Goal: Information Seeking & Learning: Learn about a topic

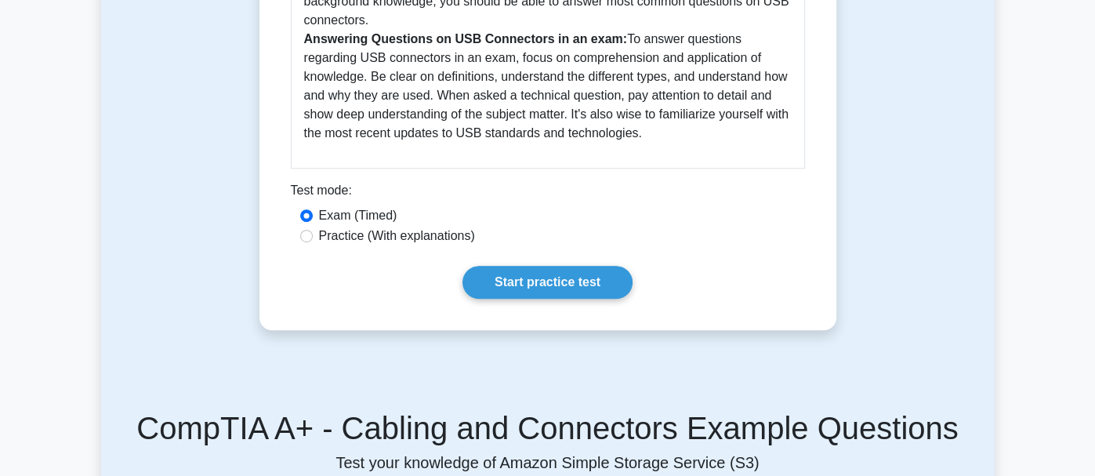
scroll to position [627, 0]
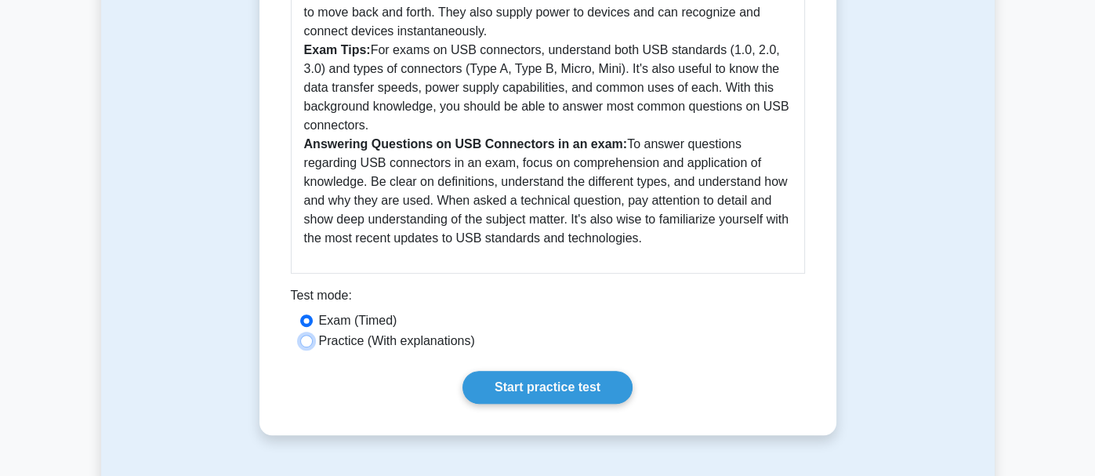
click at [300, 335] on input "Practice (With explanations)" at bounding box center [306, 341] width 13 height 13
radio input "true"
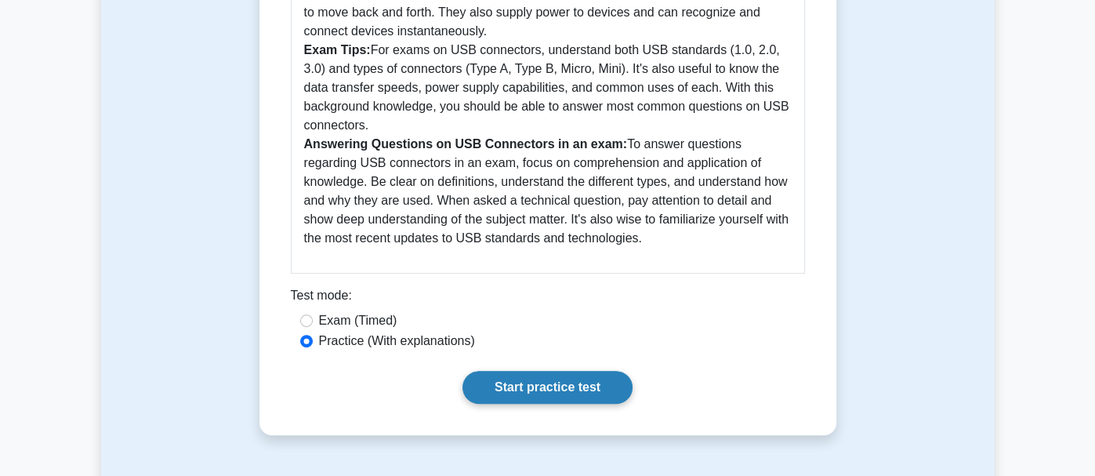
click at [560, 371] on link "Start practice test" at bounding box center [548, 387] width 170 height 33
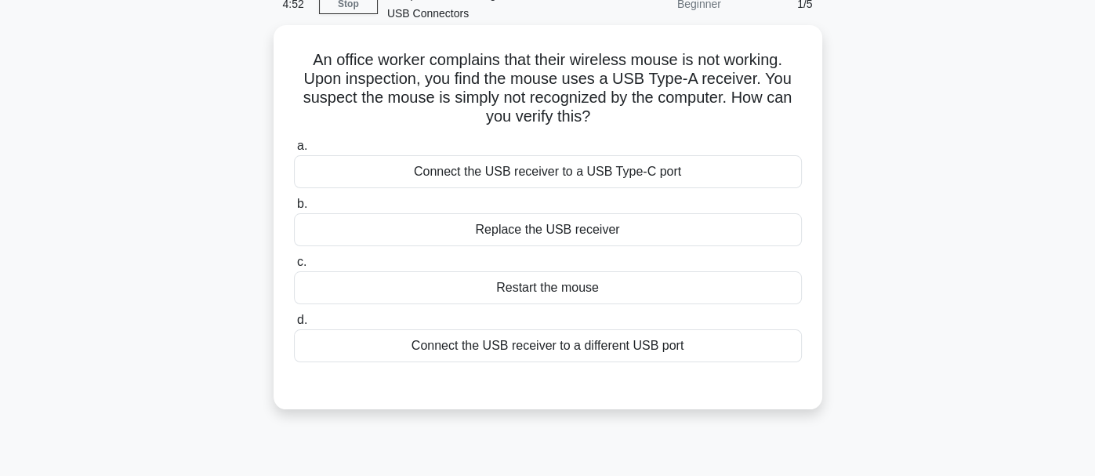
scroll to position [78, 0]
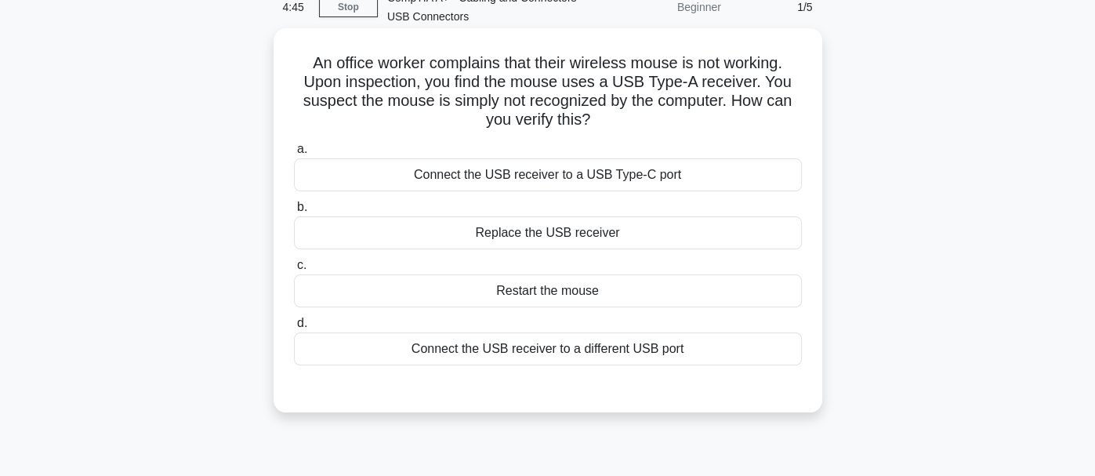
click at [565, 351] on div "Connect the USB receiver to a different USB port" at bounding box center [548, 348] width 508 height 33
click at [294, 329] on input "d. Connect the USB receiver to a different USB port" at bounding box center [294, 323] width 0 height 10
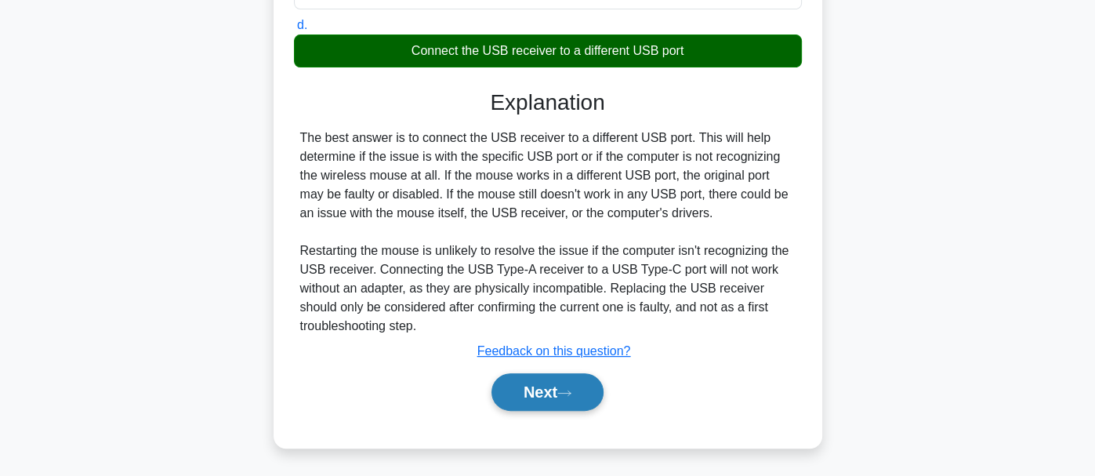
click at [550, 384] on button "Next" at bounding box center [548, 392] width 112 height 38
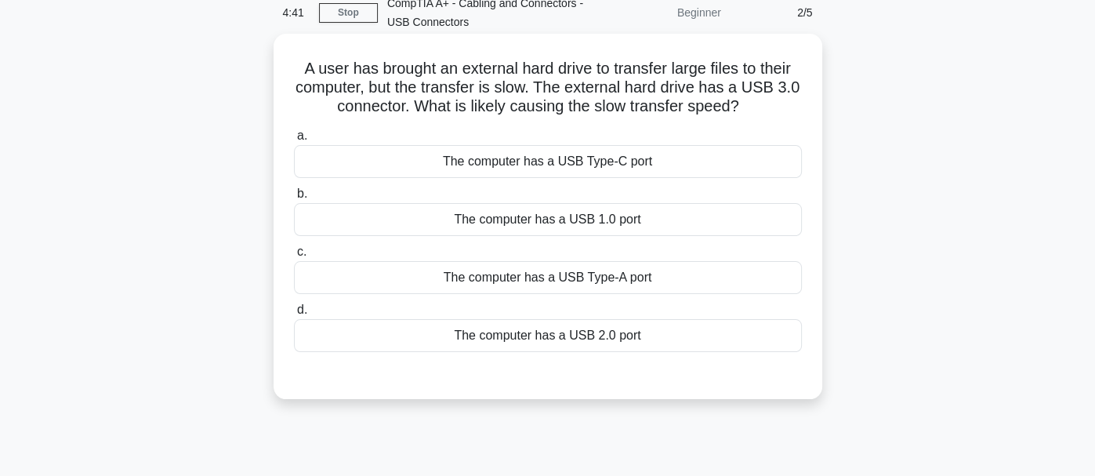
scroll to position [0, 0]
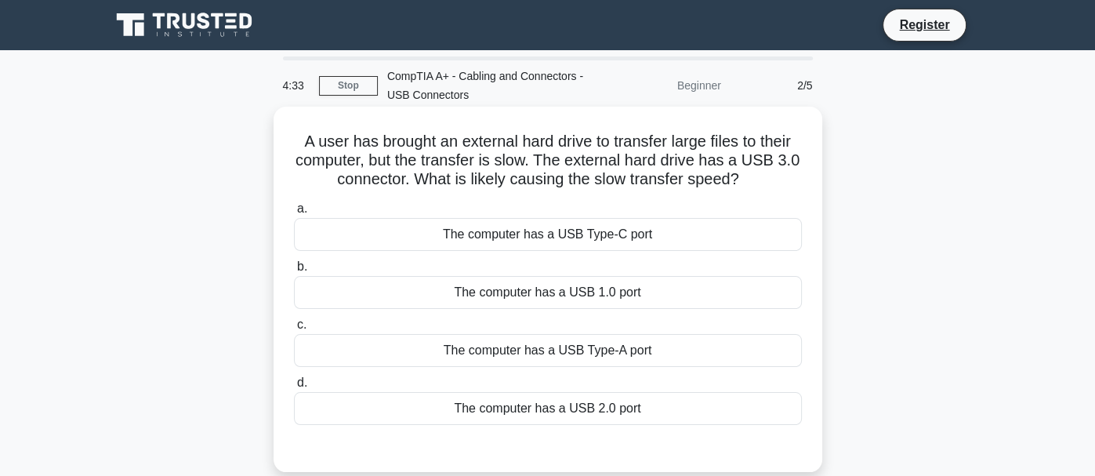
click at [573, 406] on div "The computer has a USB 2.0 port" at bounding box center [548, 408] width 508 height 33
click at [294, 388] on input "d. The computer has a USB 2.0 port" at bounding box center [294, 383] width 0 height 10
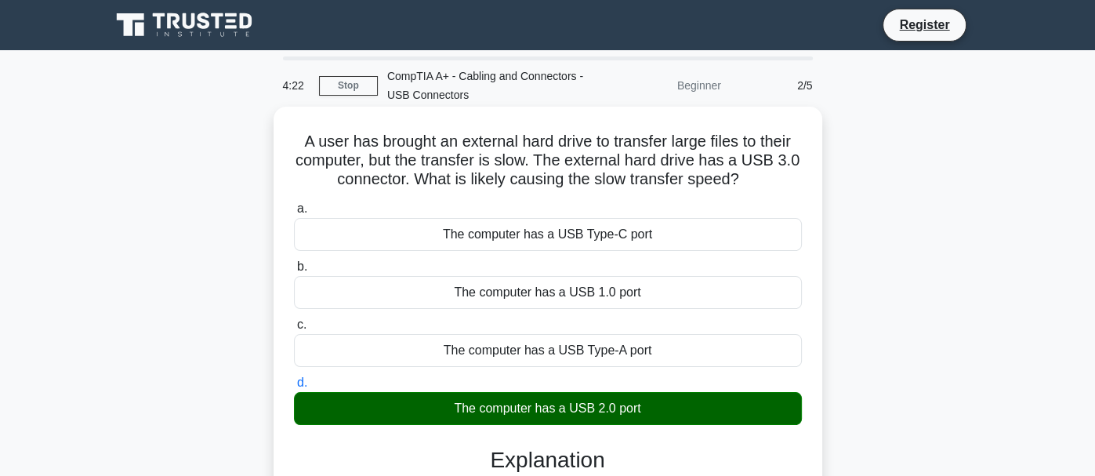
click at [629, 294] on div "The computer has a USB 1.0 port" at bounding box center [548, 292] width 508 height 33
click at [294, 272] on input "b. The computer has a USB 1.0 port" at bounding box center [294, 267] width 0 height 10
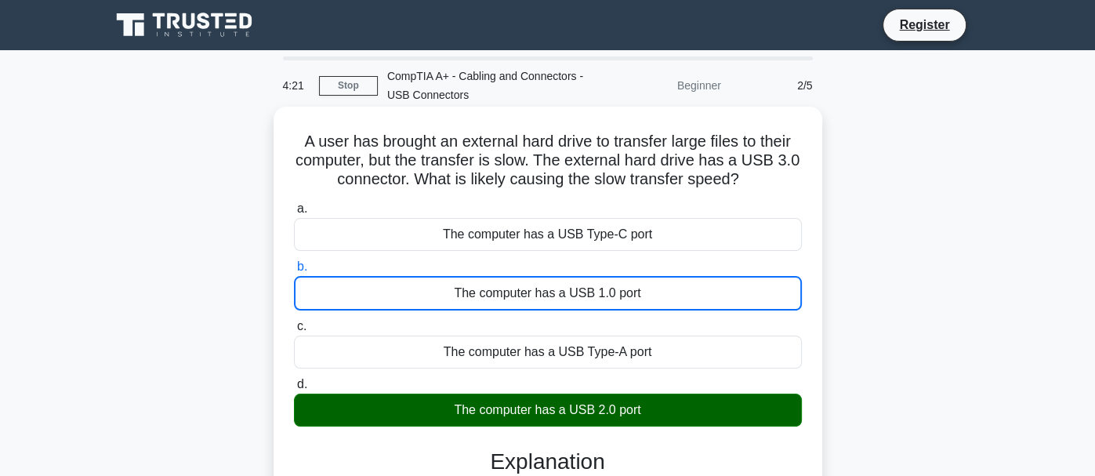
click at [630, 292] on div "The computer has a USB 1.0 port" at bounding box center [548, 293] width 508 height 35
click at [294, 272] on input "b. The computer has a USB 1.0 port" at bounding box center [294, 267] width 0 height 10
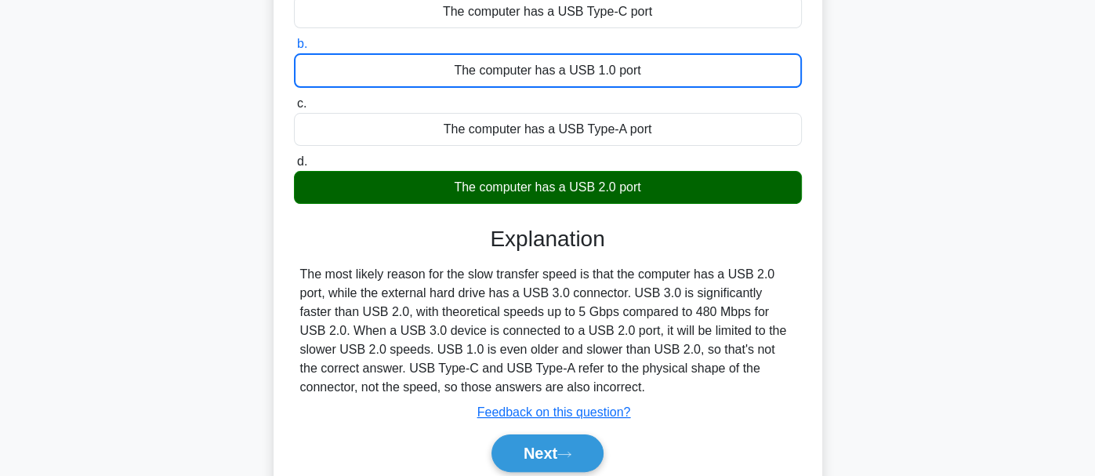
scroll to position [314, 0]
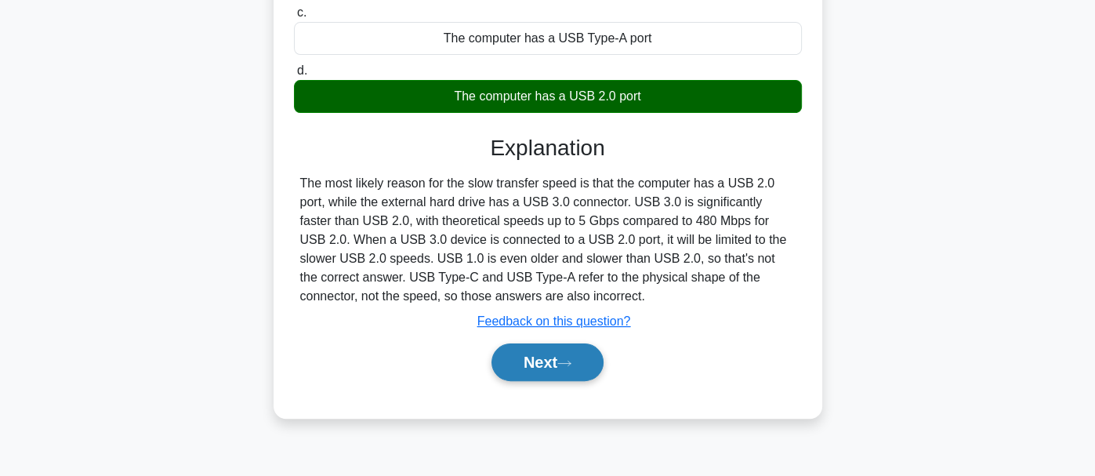
click at [578, 366] on button "Next" at bounding box center [548, 362] width 112 height 38
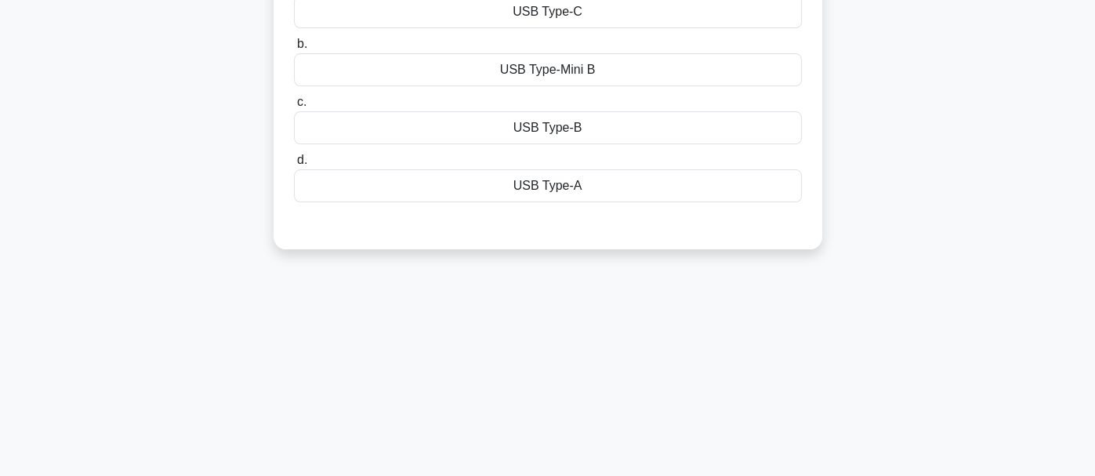
scroll to position [78, 0]
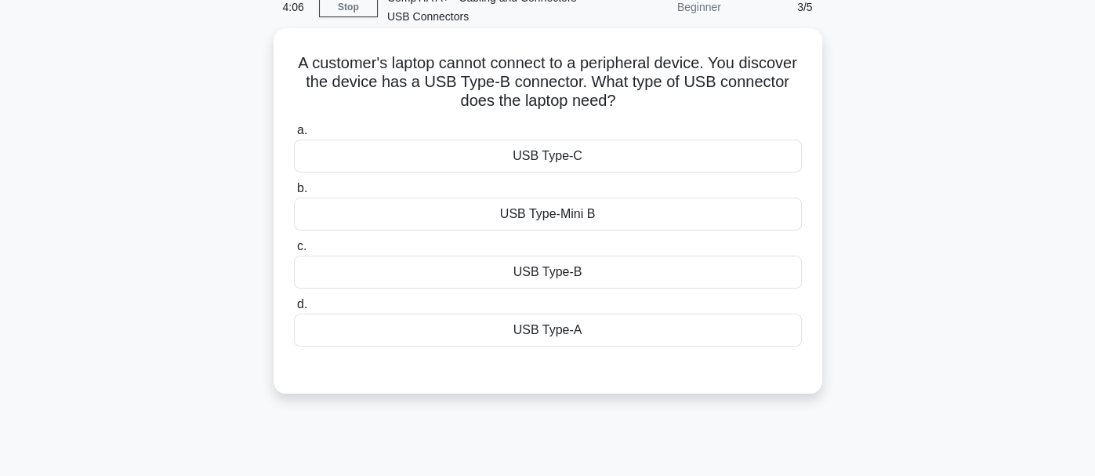
click at [572, 330] on div "USB Type-A" at bounding box center [548, 330] width 508 height 33
click at [294, 310] on input "d. USB Type-A" at bounding box center [294, 305] width 0 height 10
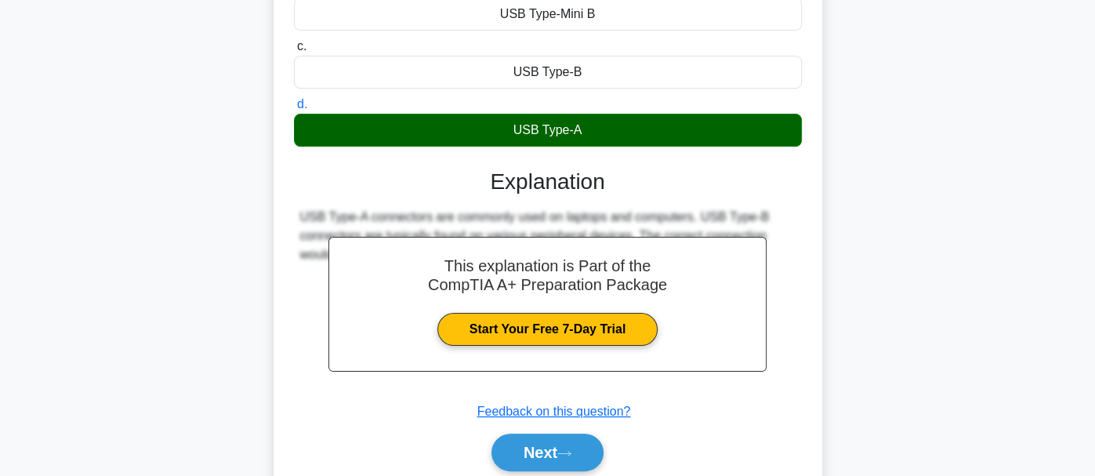
scroll to position [314, 0]
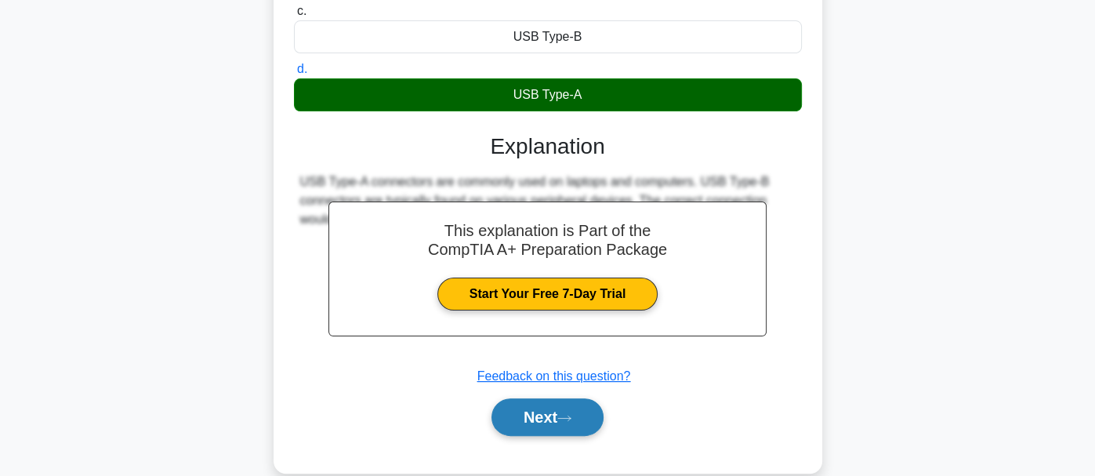
click at [580, 421] on button "Next" at bounding box center [548, 417] width 112 height 38
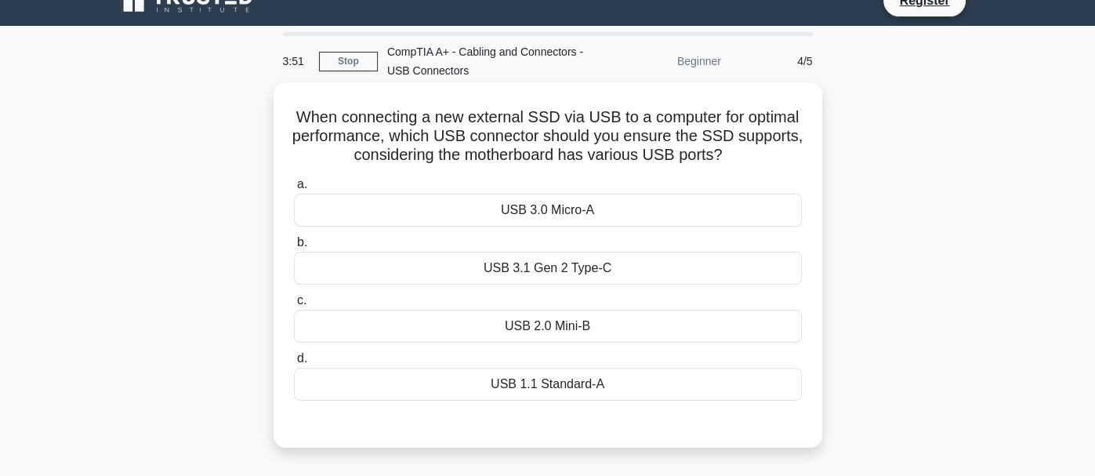
scroll to position [0, 0]
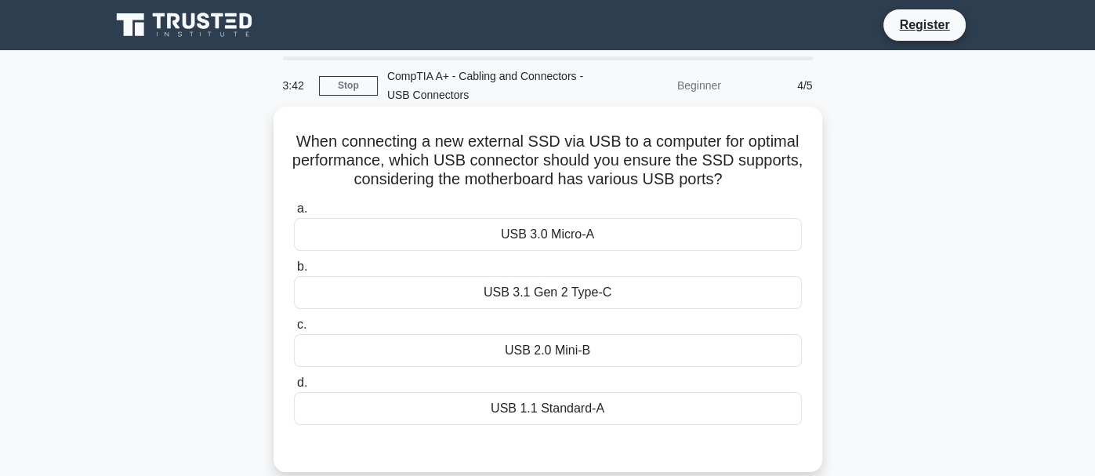
click at [637, 290] on div "USB 3.1 Gen 2 Type-C" at bounding box center [548, 292] width 508 height 33
click at [294, 272] on input "b. USB 3.1 Gen 2 Type-C" at bounding box center [294, 267] width 0 height 10
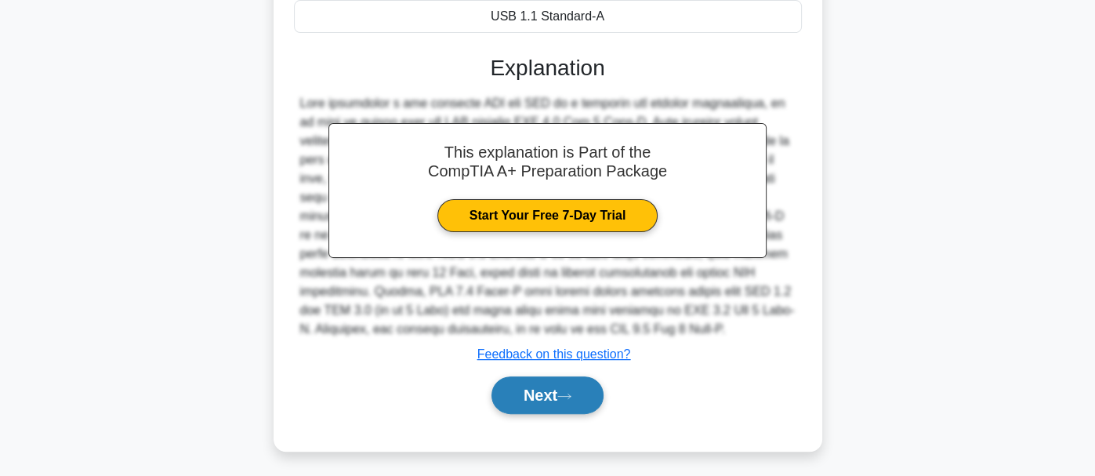
click at [572, 398] on icon at bounding box center [565, 396] width 14 height 9
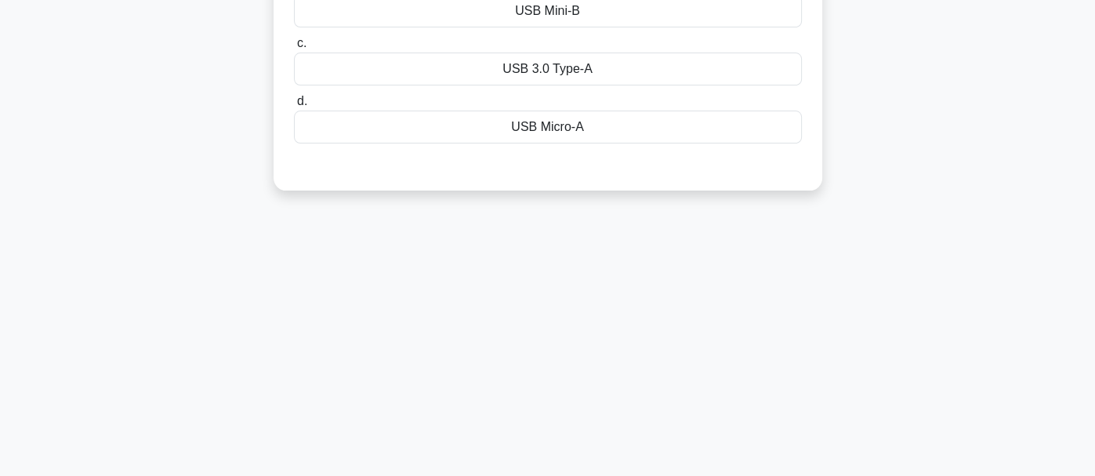
scroll to position [57, 0]
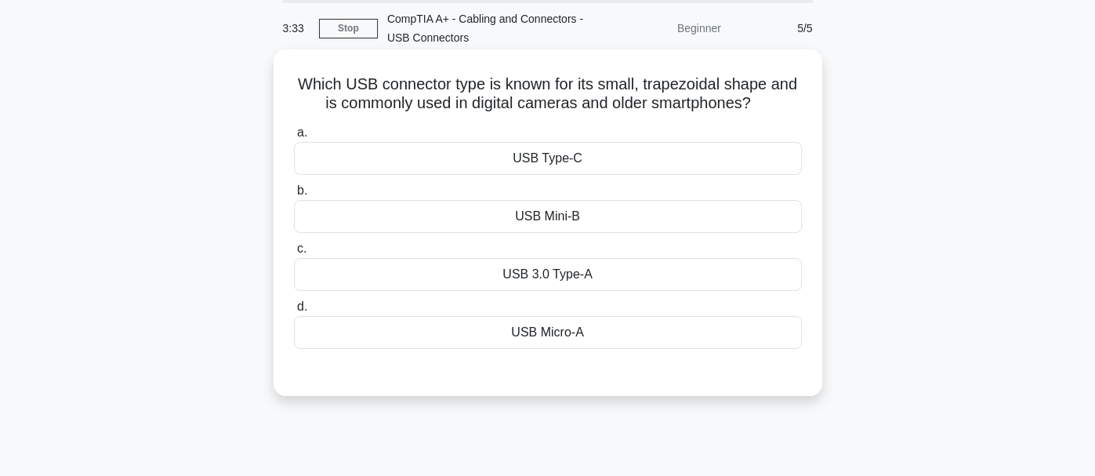
click at [598, 216] on div "USB Mini-B" at bounding box center [548, 216] width 508 height 33
click at [294, 196] on input "b. USB Mini-B" at bounding box center [294, 191] width 0 height 10
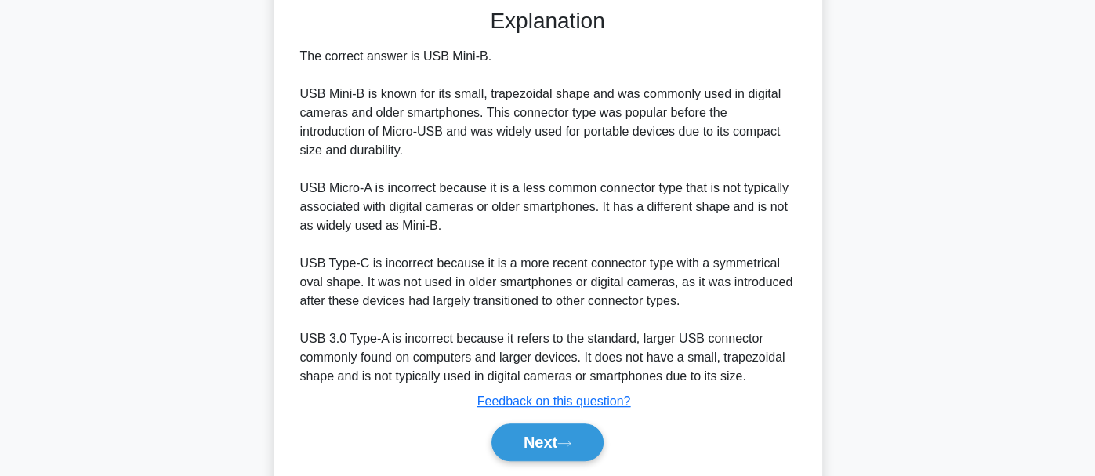
scroll to position [470, 0]
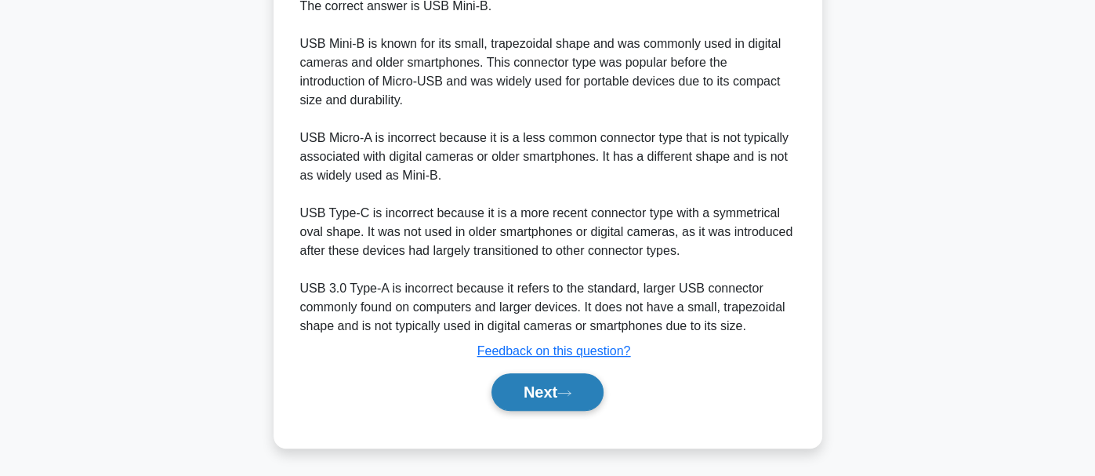
click at [565, 398] on button "Next" at bounding box center [548, 392] width 112 height 38
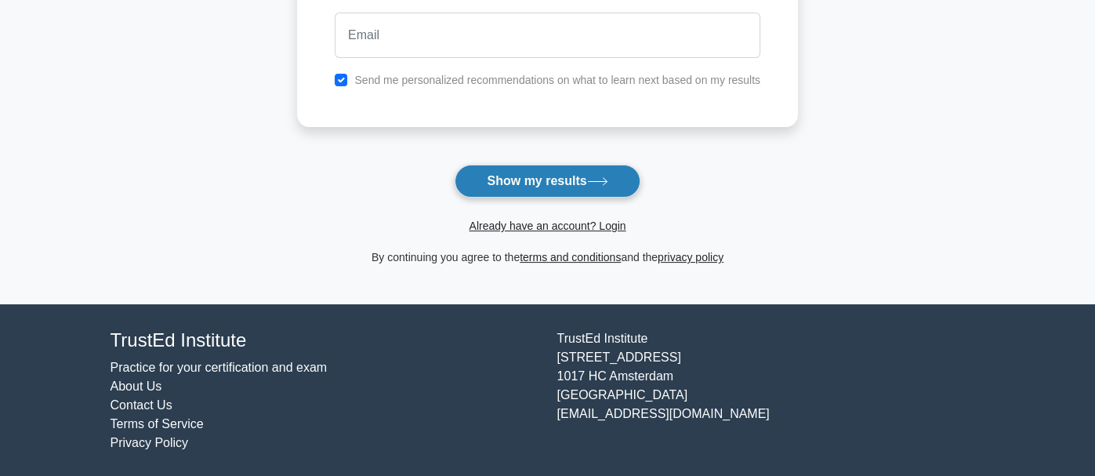
click at [557, 182] on button "Show my results" at bounding box center [547, 181] width 185 height 33
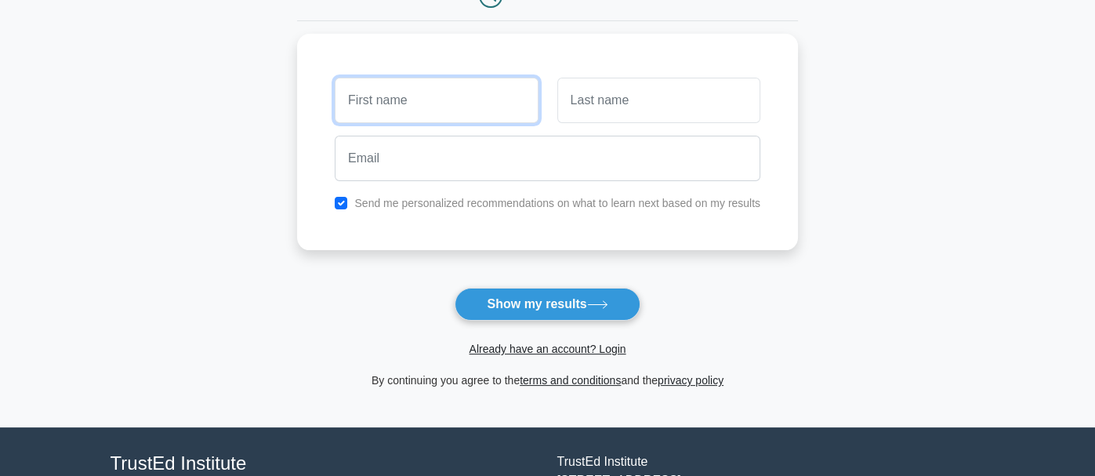
scroll to position [285, 0]
